Goal: Understand site structure: Grasp the organization and layout of the website

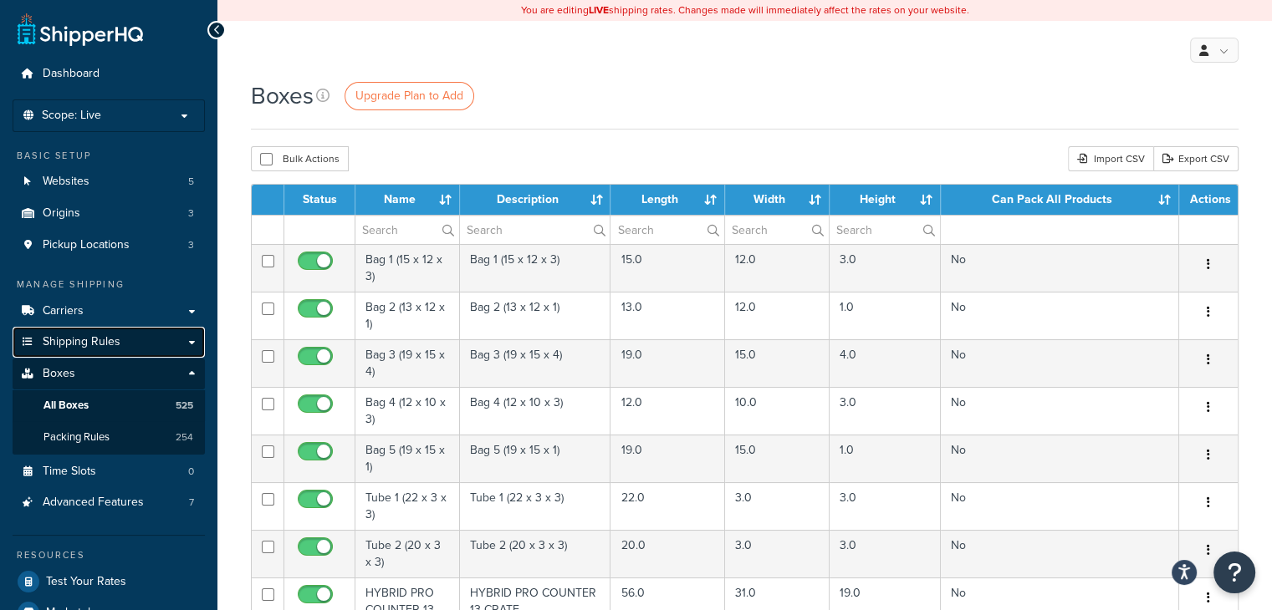
click at [88, 342] on span "Shipping Rules" at bounding box center [82, 342] width 78 height 14
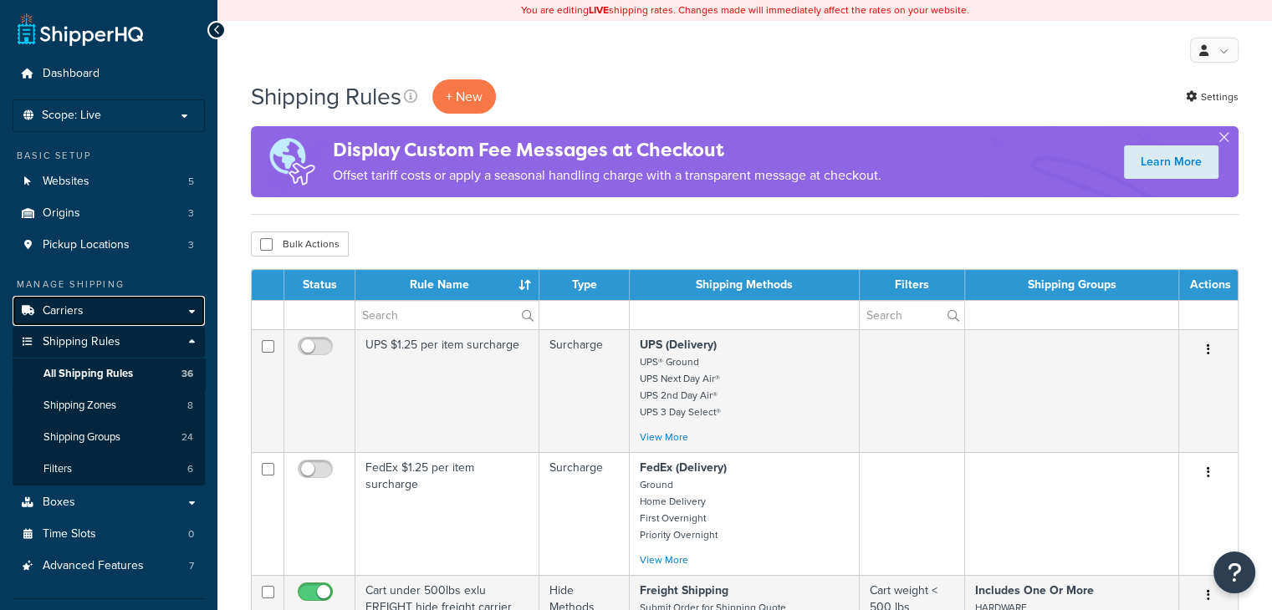
click at [77, 319] on span "Carriers" at bounding box center [63, 311] width 41 height 14
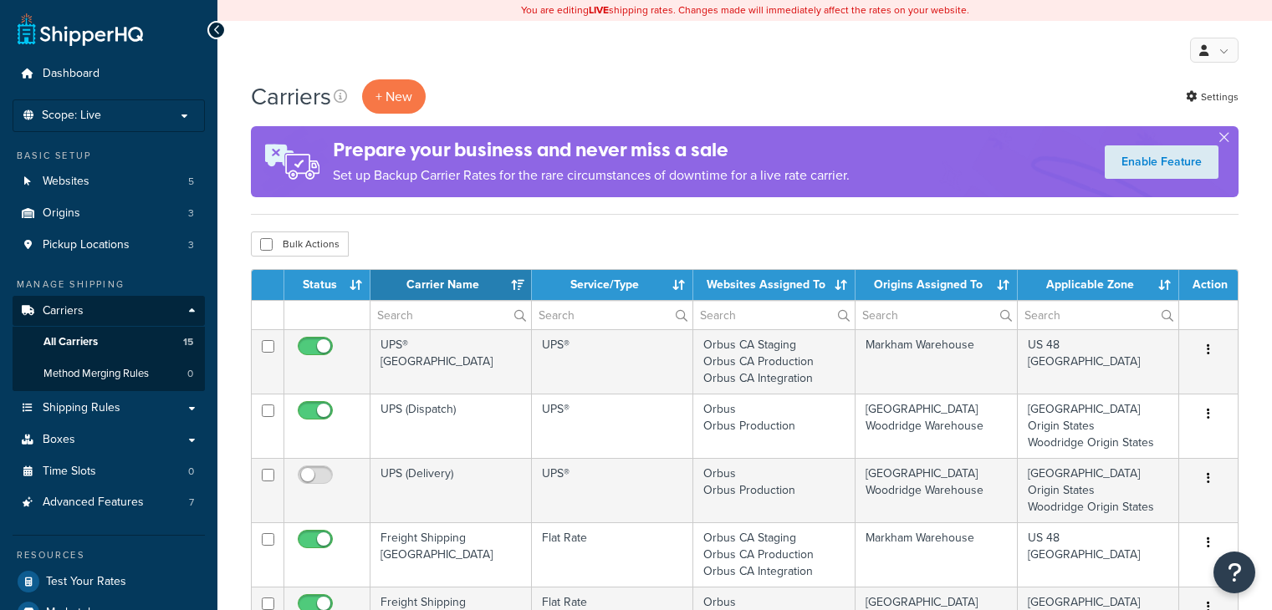
select select "15"
click at [192, 309] on link "Carriers" at bounding box center [109, 311] width 192 height 31
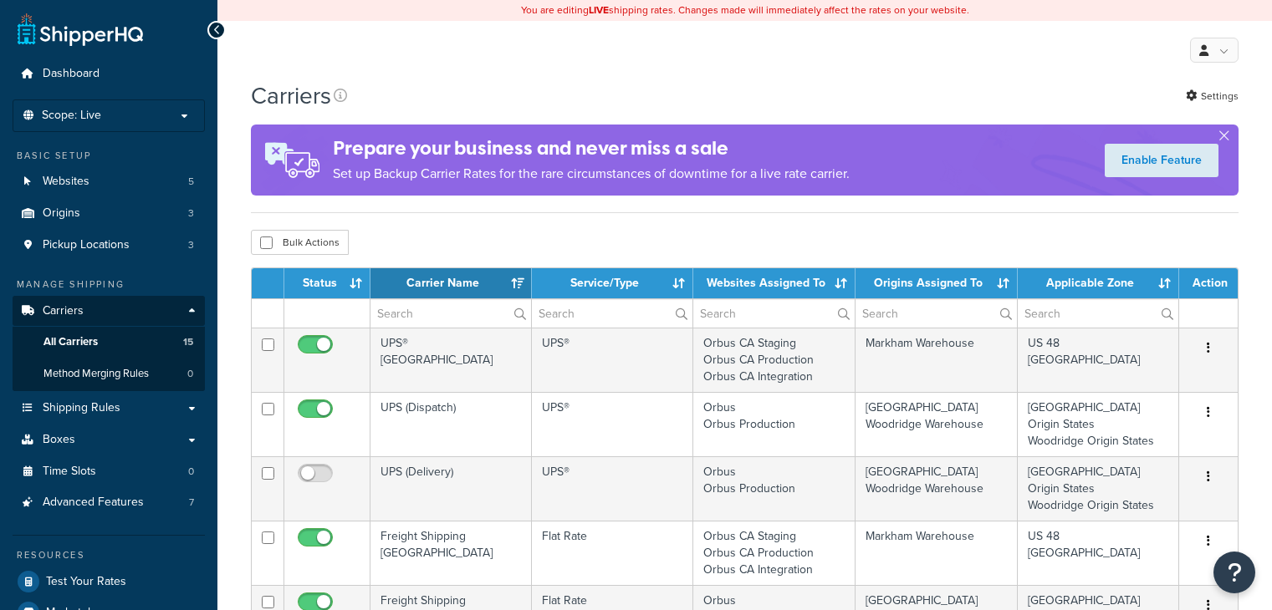
select select "15"
